Goal: Information Seeking & Learning: Learn about a topic

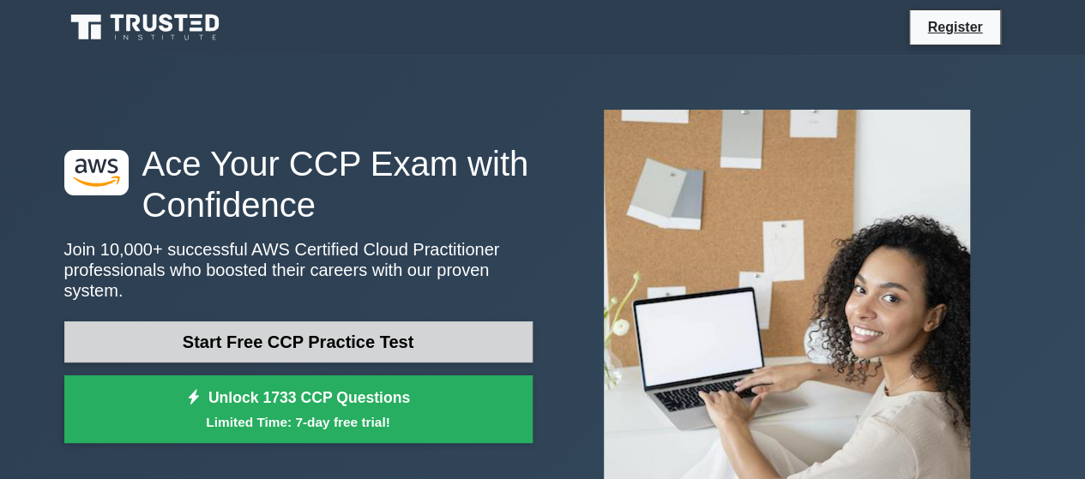
click at [345, 344] on link "Start Free CCP Practice Test" at bounding box center [298, 342] width 468 height 41
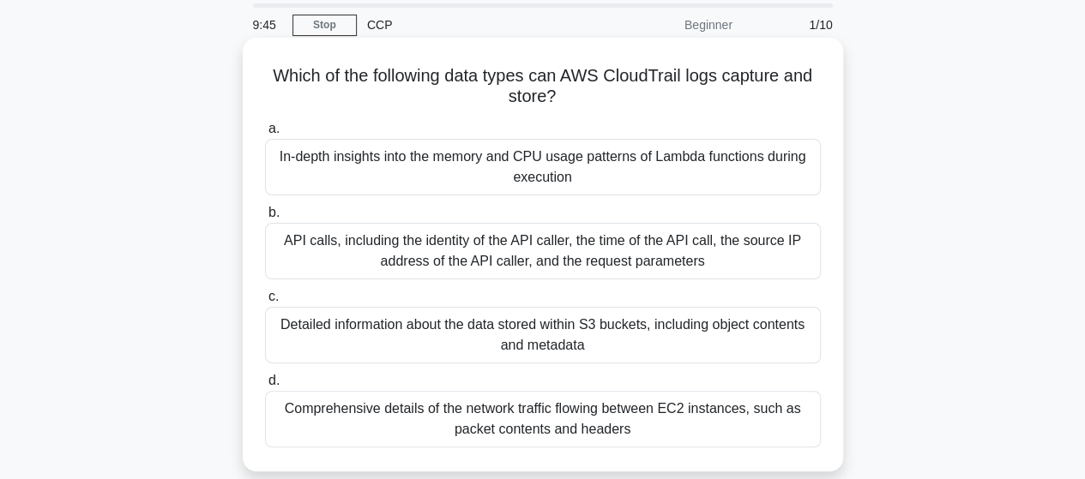
scroll to position [86, 0]
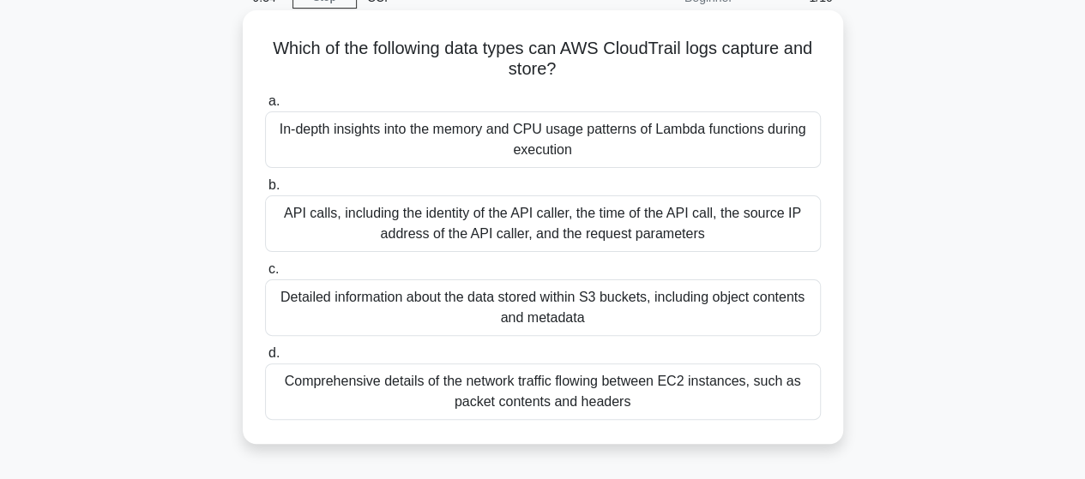
click at [509, 238] on div "API calls, including the identity of the API caller, the time of the API call, …" at bounding box center [543, 224] width 556 height 57
click at [265, 191] on input "b. API calls, including the identity of the API caller, the time of the API cal…" at bounding box center [265, 185] width 0 height 11
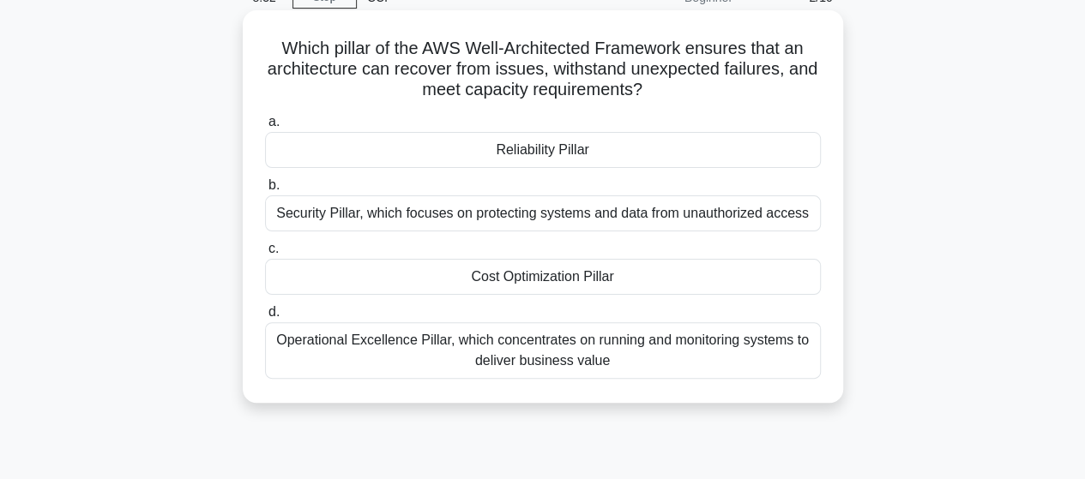
click at [561, 160] on div "Reliability Pillar" at bounding box center [543, 150] width 556 height 36
click at [265, 128] on input "a. Reliability Pillar" at bounding box center [265, 122] width 0 height 11
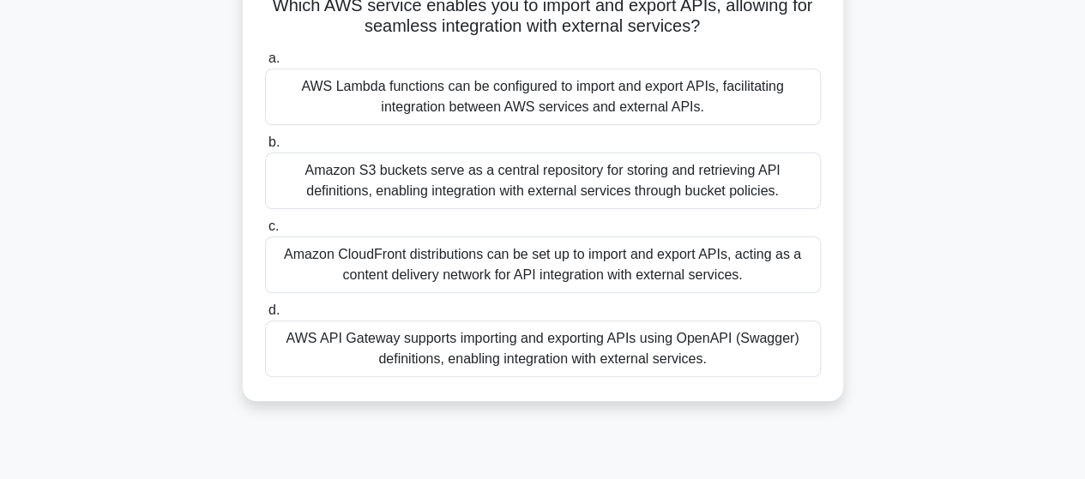
scroll to position [172, 0]
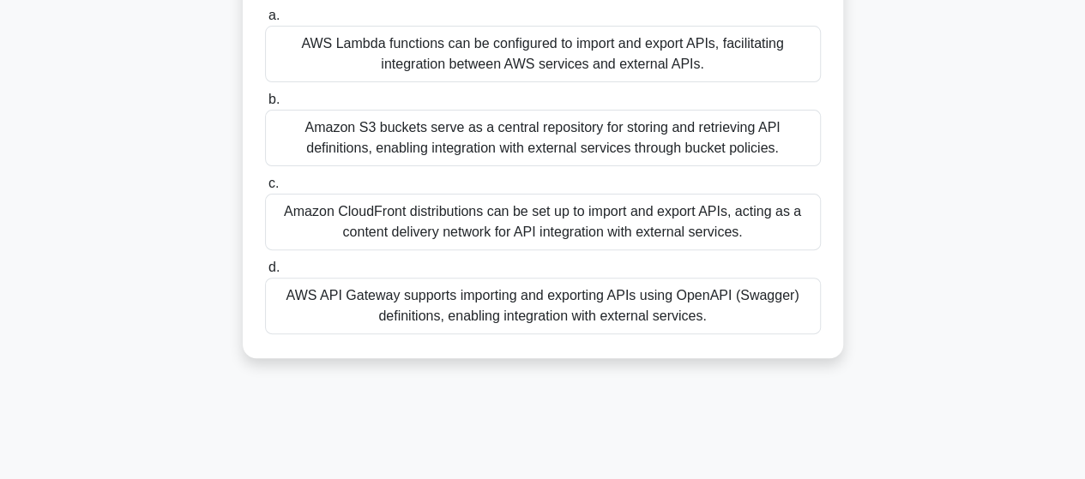
click at [477, 300] on div "AWS API Gateway supports importing and exporting APIs using OpenAPI (Swagger) d…" at bounding box center [543, 306] width 556 height 57
click at [265, 274] on input "d. AWS API Gateway supports importing and exporting APIs using OpenAPI (Swagger…" at bounding box center [265, 267] width 0 height 11
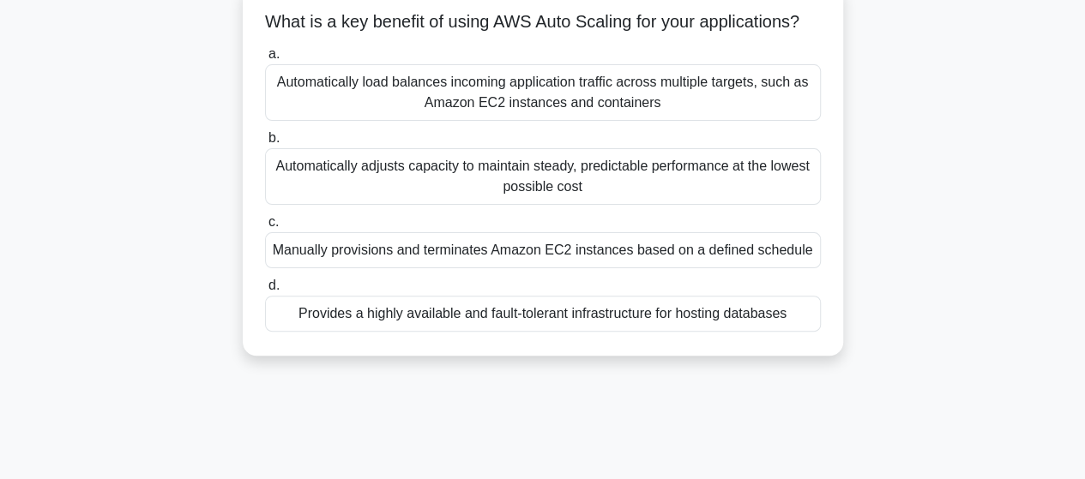
scroll to position [0, 0]
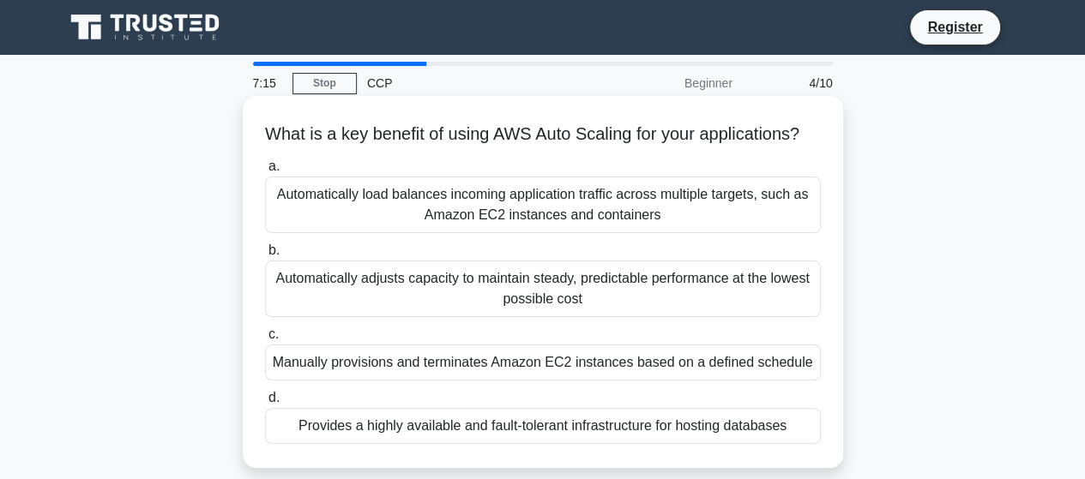
click at [710, 233] on div "Automatically load balances incoming application traffic across multiple target…" at bounding box center [543, 205] width 556 height 57
click at [265, 172] on input "a. Automatically load balances incoming application traffic across multiple tar…" at bounding box center [265, 166] width 0 height 11
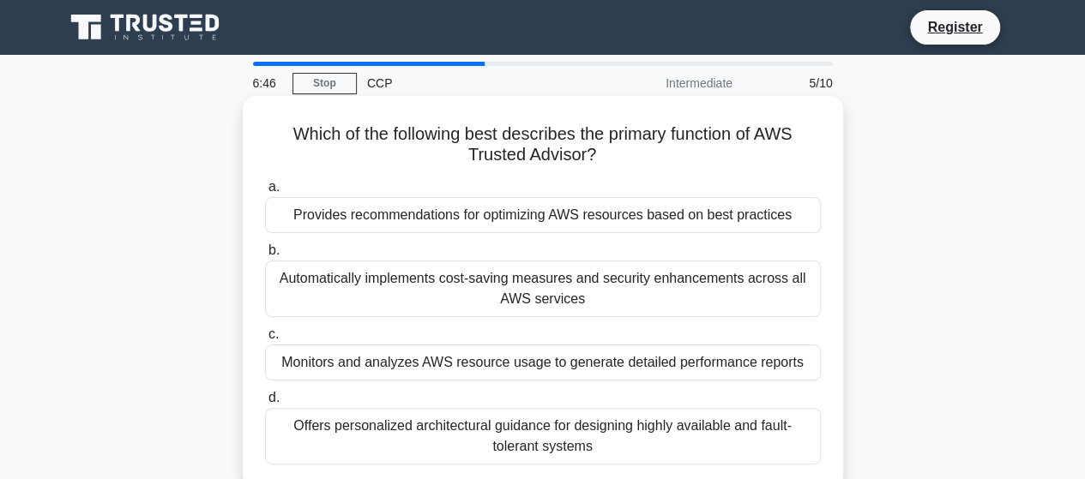
click at [422, 294] on div "Automatically implements cost-saving measures and security enhancements across …" at bounding box center [543, 289] width 556 height 57
click at [265, 256] on input "b. Automatically implements cost-saving measures and security enhancements acro…" at bounding box center [265, 250] width 0 height 11
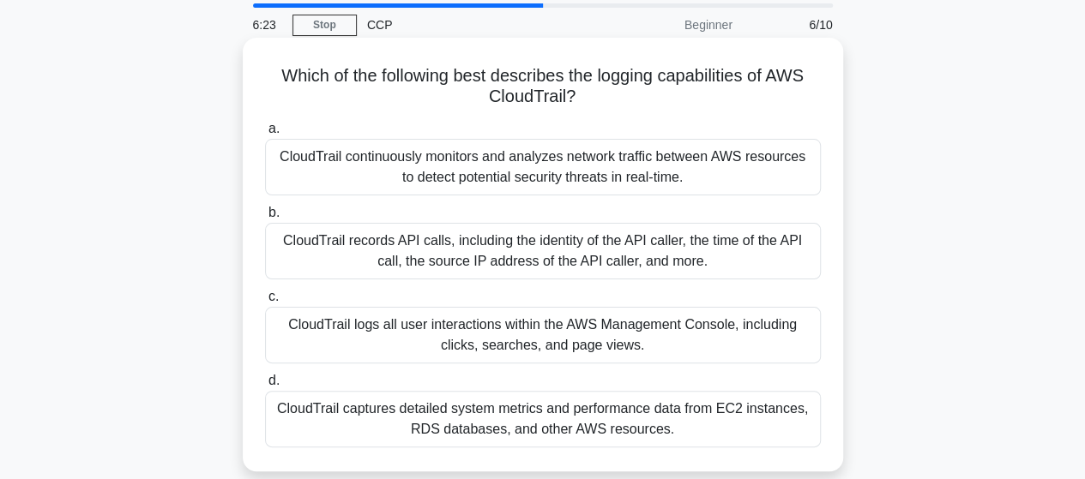
scroll to position [86, 0]
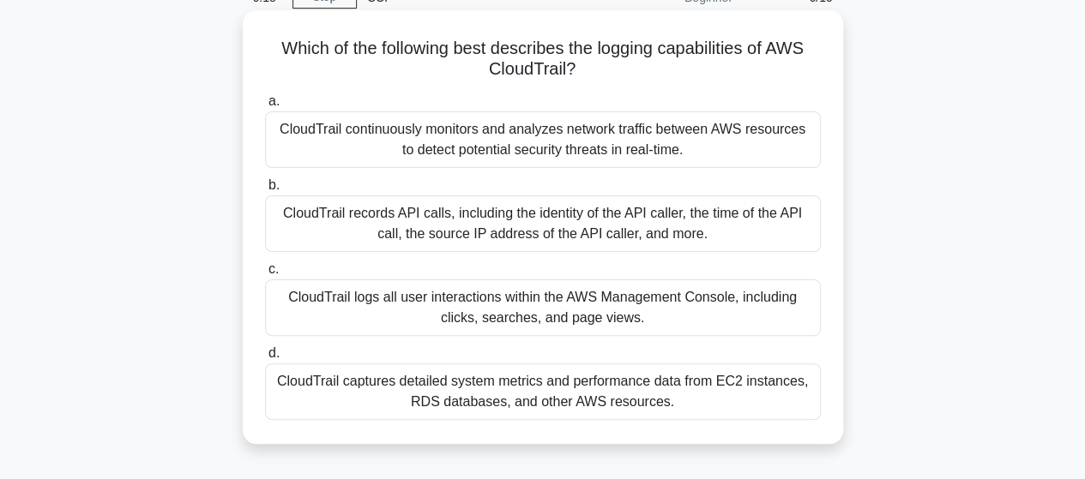
click at [381, 240] on div "CloudTrail records API calls, including the identity of the API caller, the tim…" at bounding box center [543, 224] width 556 height 57
click at [265, 191] on input "b. CloudTrail records API calls, including the identity of the API caller, the …" at bounding box center [265, 185] width 0 height 11
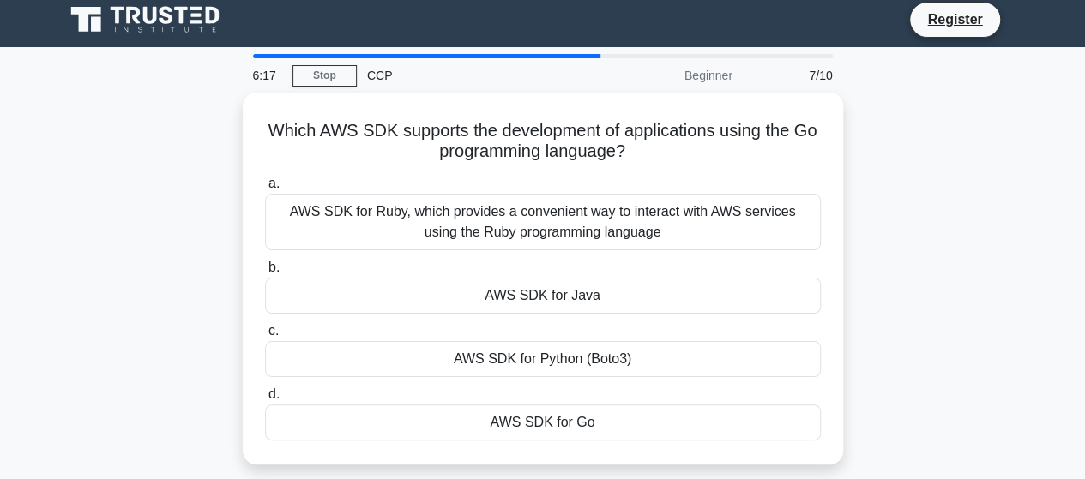
scroll to position [0, 0]
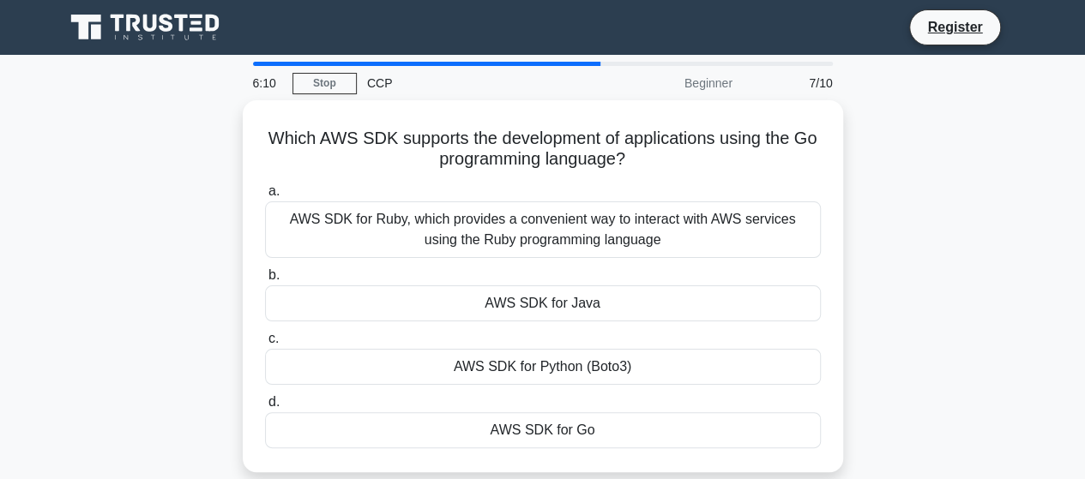
click at [381, 240] on div "AWS SDK for Ruby, which provides a convenient way to interact with AWS services…" at bounding box center [543, 230] width 556 height 57
click at [265, 197] on input "a. AWS SDK for Ruby, which provides a convenient way to interact with AWS servi…" at bounding box center [265, 191] width 0 height 11
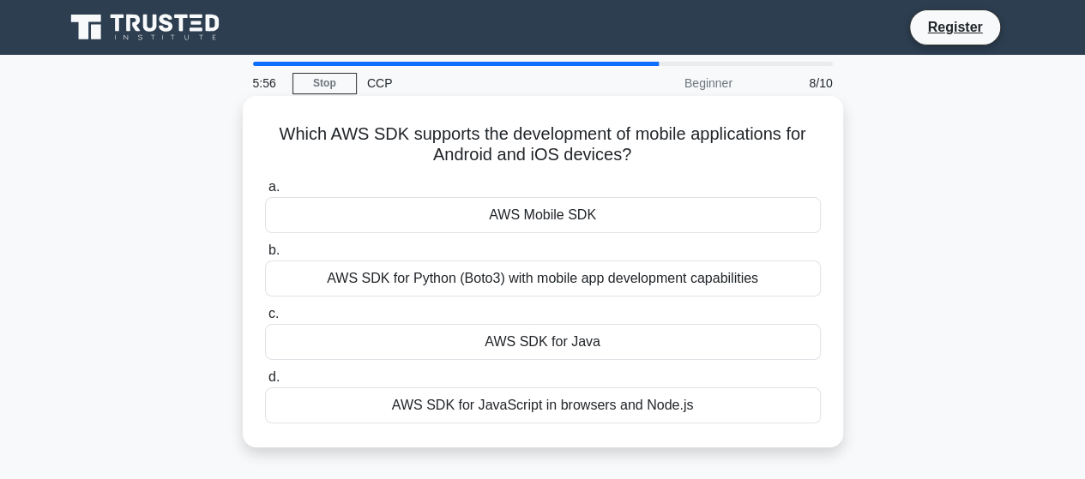
click at [454, 230] on div "AWS Mobile SDK" at bounding box center [543, 215] width 556 height 36
click at [265, 193] on input "a. AWS Mobile SDK" at bounding box center [265, 187] width 0 height 11
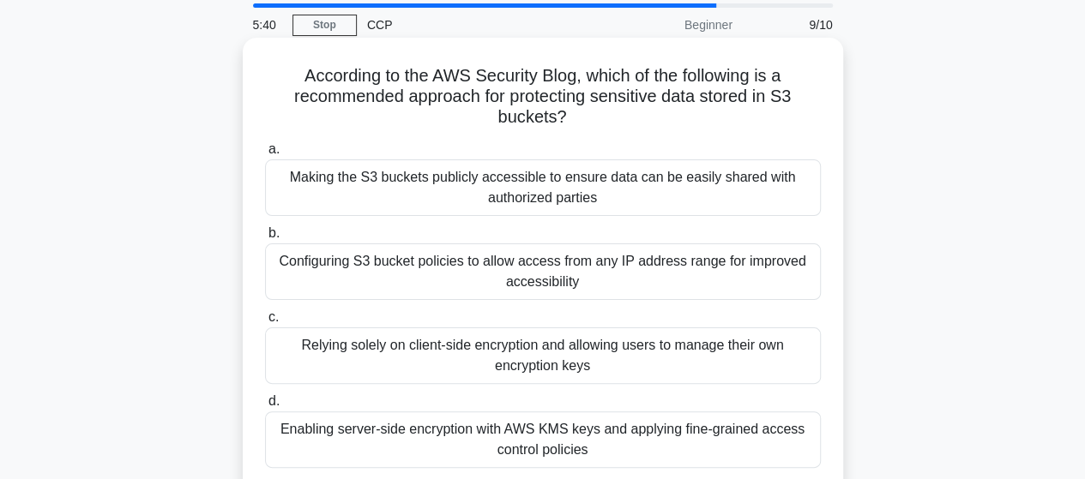
scroll to position [86, 0]
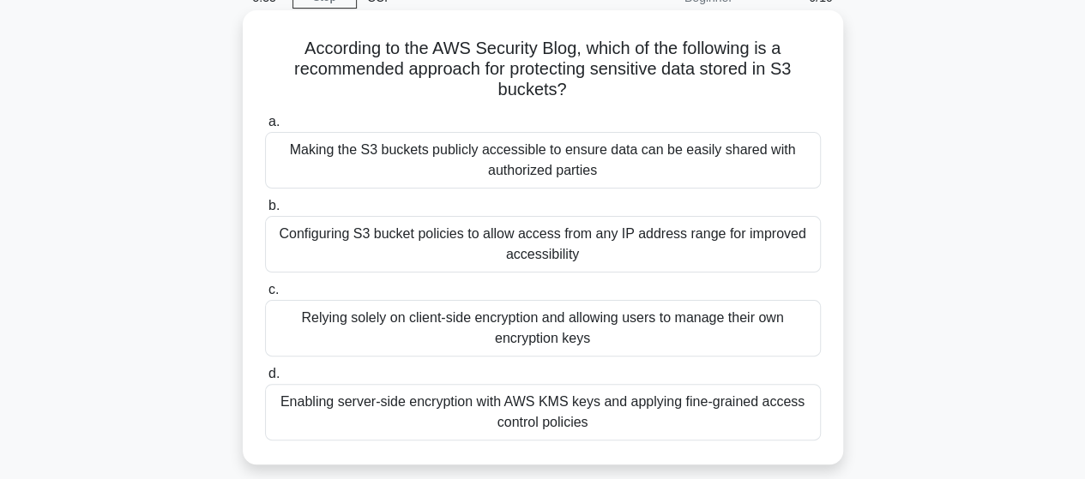
click at [392, 407] on div "Enabling server-side encryption with AWS KMS keys and applying fine-grained acc…" at bounding box center [543, 412] width 556 height 57
click at [265, 380] on input "d. Enabling server-side encryption with AWS KMS keys and applying fine-grained …" at bounding box center [265, 374] width 0 height 11
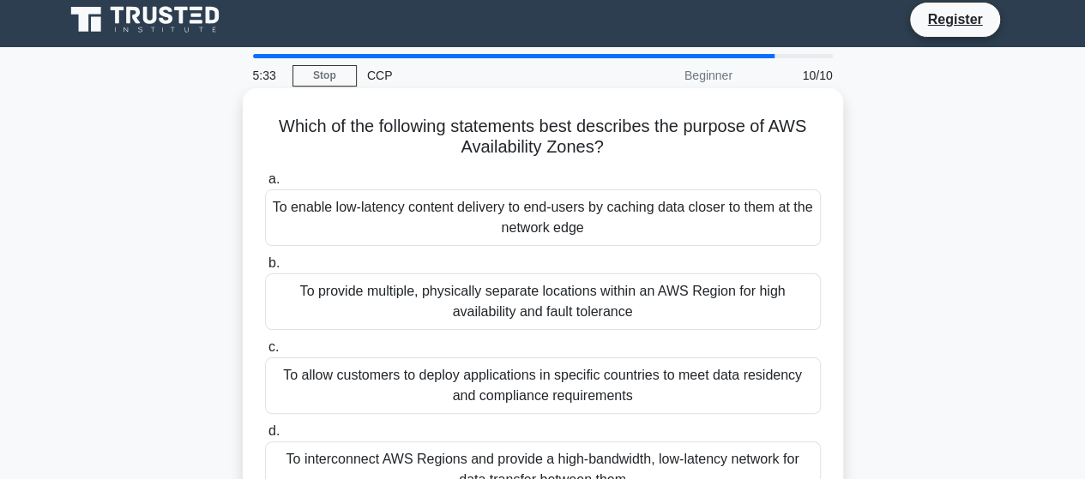
scroll to position [0, 0]
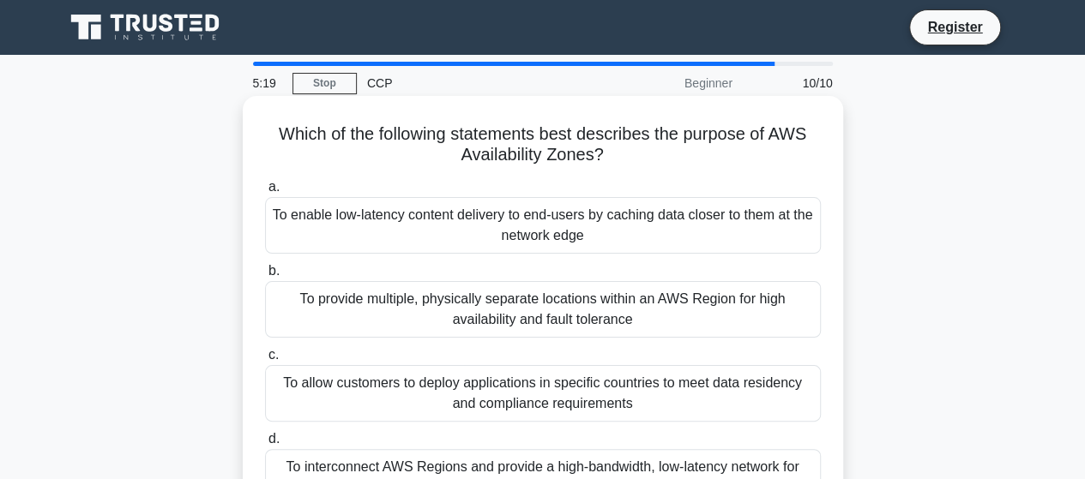
click at [484, 234] on div "To enable low-latency content delivery to end-users by caching data closer to t…" at bounding box center [543, 225] width 556 height 57
click at [265, 193] on input "a. To enable low-latency content delivery to end-users by caching data closer t…" at bounding box center [265, 187] width 0 height 11
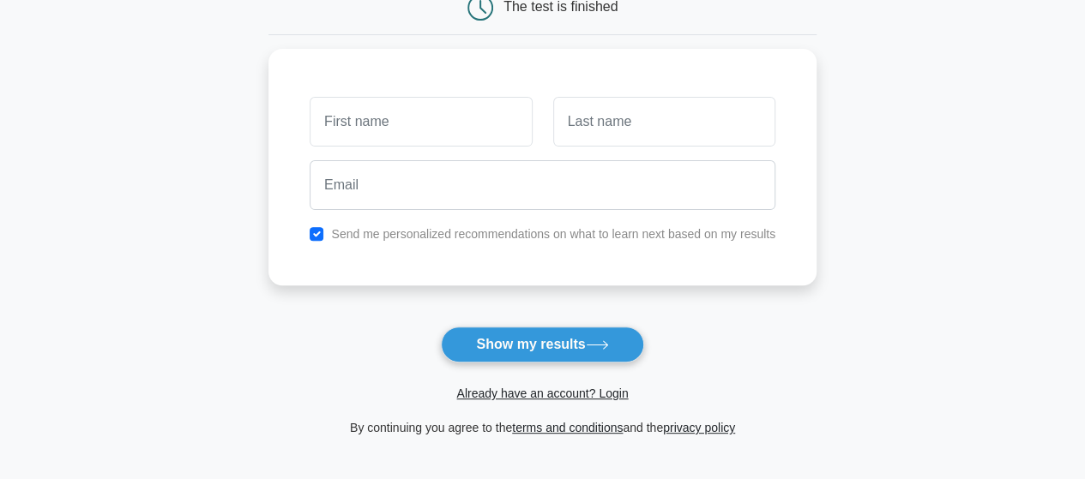
scroll to position [86, 0]
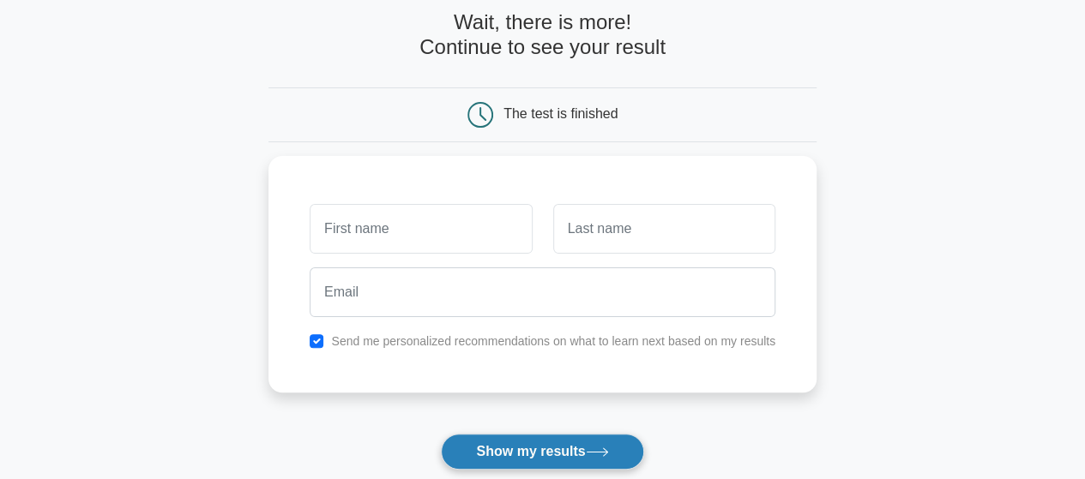
click at [496, 459] on button "Show my results" at bounding box center [542, 452] width 202 height 36
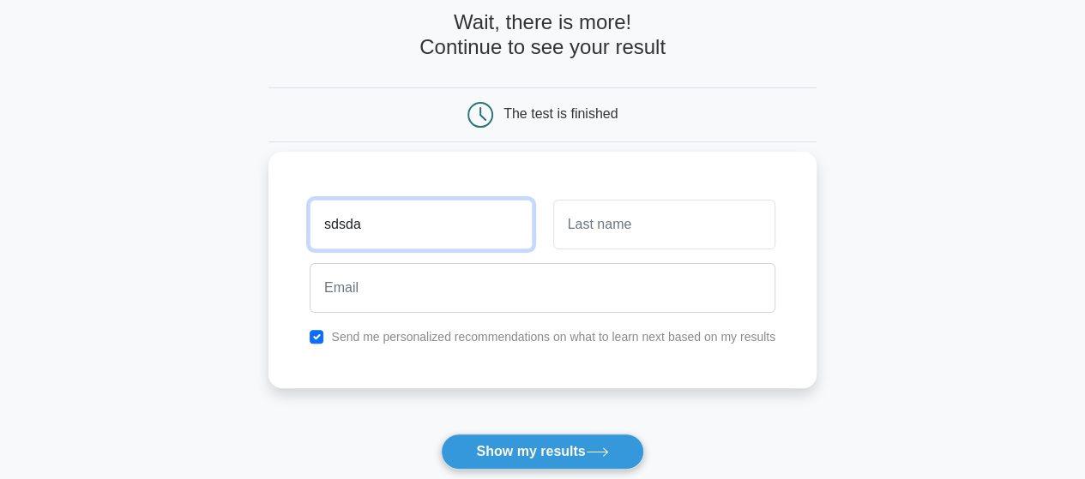
type input "sdsda"
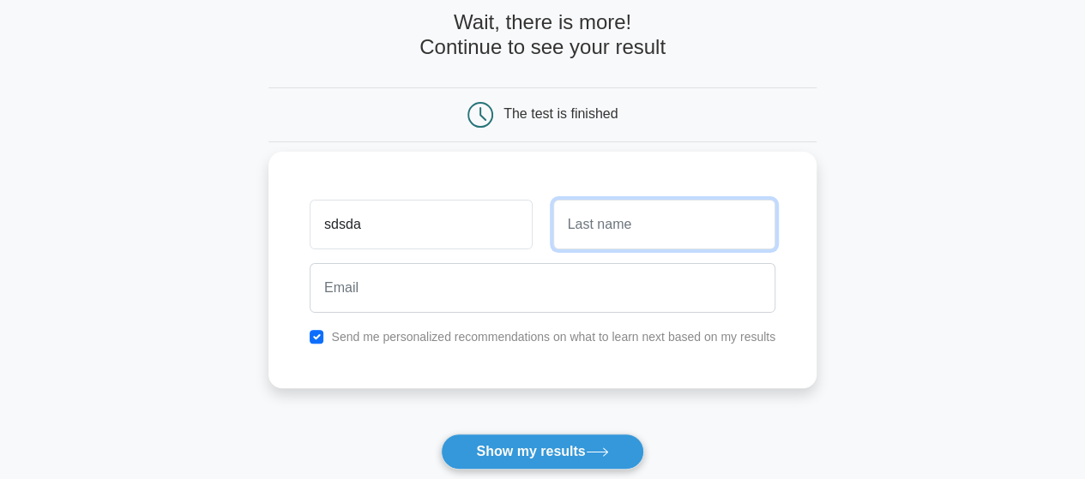
click at [650, 230] on input "text" at bounding box center [664, 225] width 222 height 50
type input "sas"
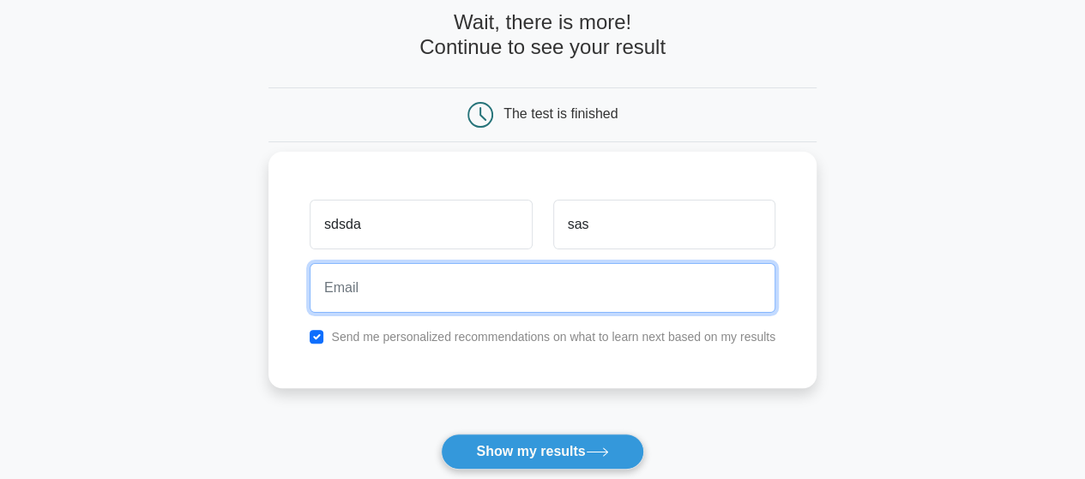
click at [545, 282] on input "email" at bounding box center [543, 288] width 466 height 50
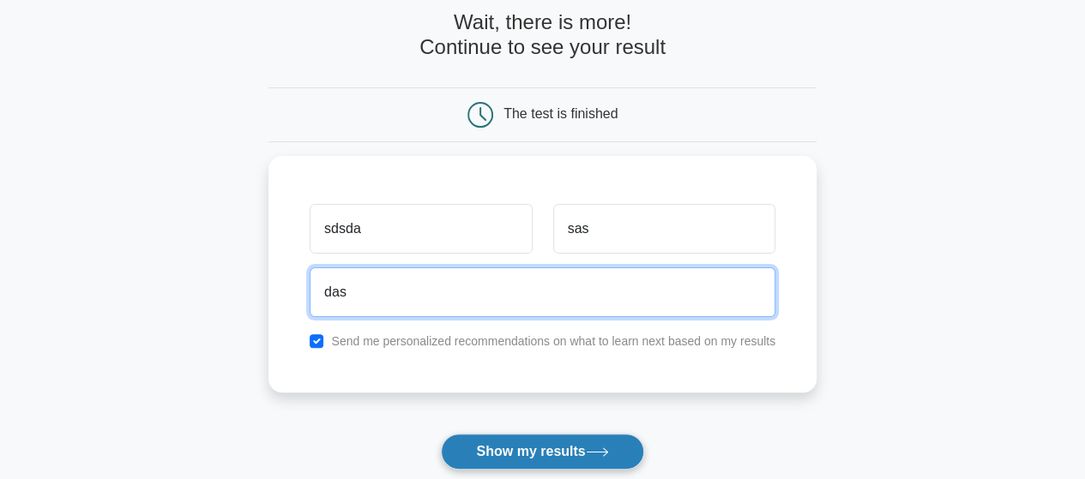
type input "das"
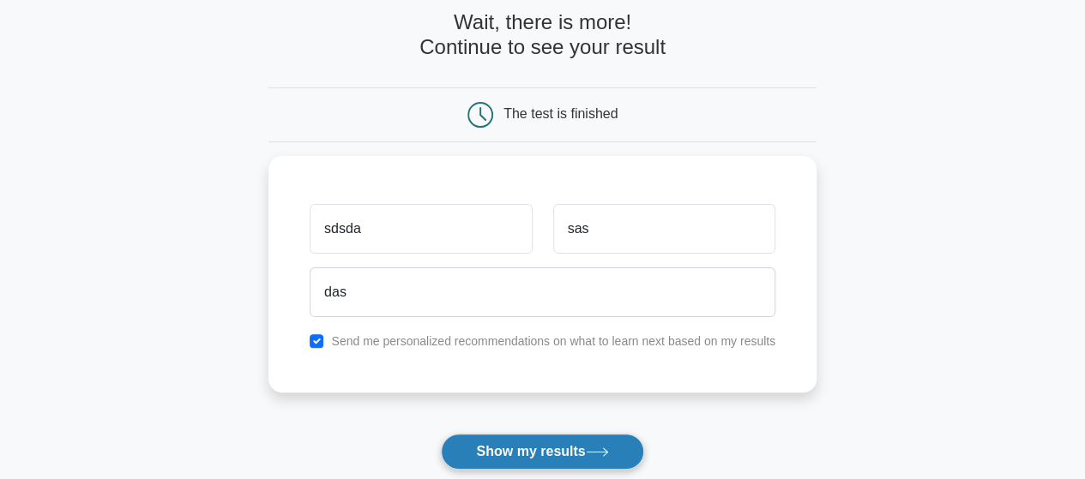
click at [505, 451] on button "Show my results" at bounding box center [542, 452] width 202 height 36
